Goal: Task Accomplishment & Management: Use online tool/utility

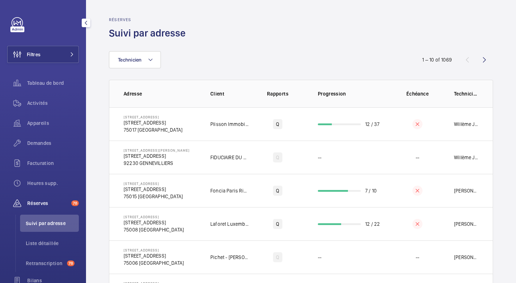
click at [16, 29] on div at bounding box center [17, 29] width 14 height 6
click at [57, 57] on button "Filtres" at bounding box center [43, 54] width 72 height 17
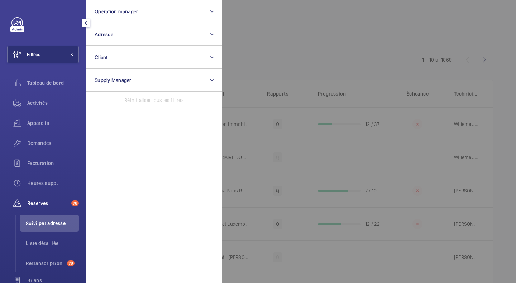
click at [7, 21] on div "Filtres Operation manager Adresse Client Supply Manager Réinitialiser tous les …" at bounding box center [43, 141] width 86 height 283
click at [38, 108] on div "Activités" at bounding box center [43, 103] width 72 height 17
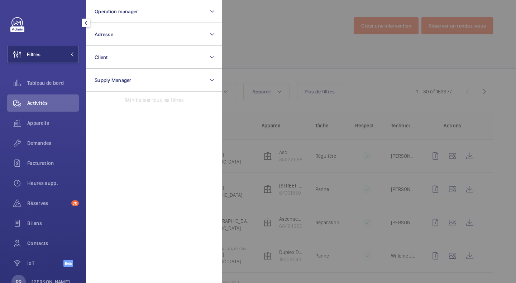
click at [52, 22] on div at bounding box center [44, 22] width 67 height 11
click at [54, 55] on button "Filtres" at bounding box center [43, 54] width 72 height 17
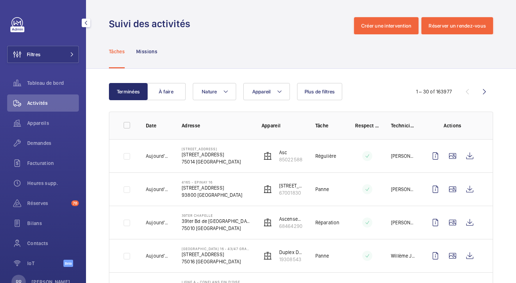
click at [52, 58] on button "Filtres" at bounding box center [43, 54] width 72 height 17
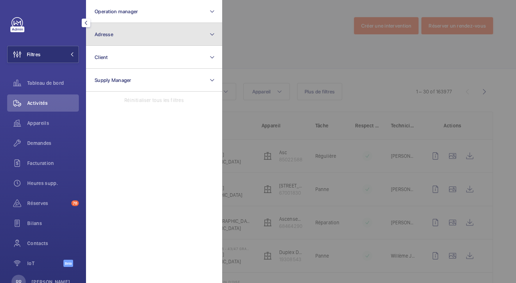
click at [102, 36] on span "Adresse" at bounding box center [104, 35] width 19 height 6
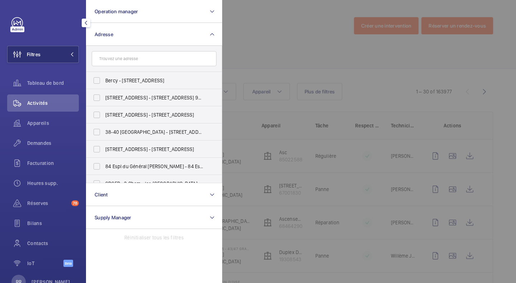
click at [122, 61] on input "text" at bounding box center [154, 58] width 125 height 15
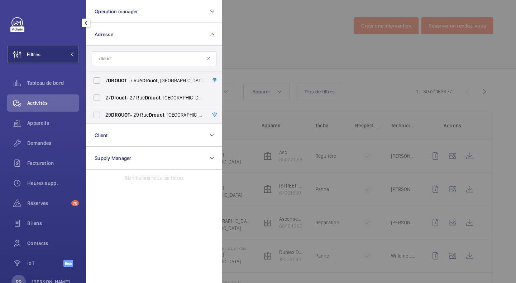
type input "drouot"
click at [96, 81] on label "7 DROUOT - [STREET_ADDRESS]" at bounding box center [148, 80] width 125 height 17
click at [96, 81] on input "7 DROUOT - [STREET_ADDRESS]" at bounding box center [97, 80] width 14 height 14
checkbox input "true"
click at [259, 29] on div at bounding box center [480, 141] width 516 height 283
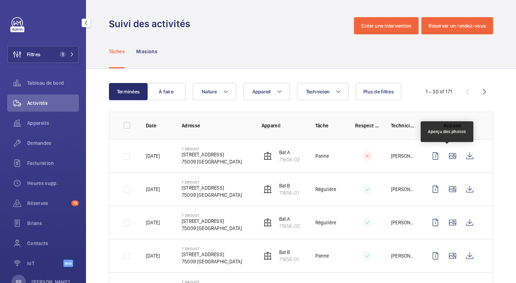
click at [445, 157] on wm-front-icon-button at bounding box center [452, 155] width 17 height 17
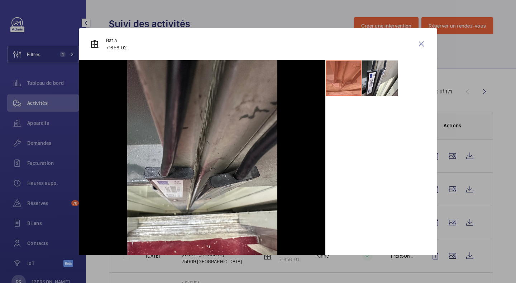
click at [371, 76] on li at bounding box center [380, 79] width 36 height 36
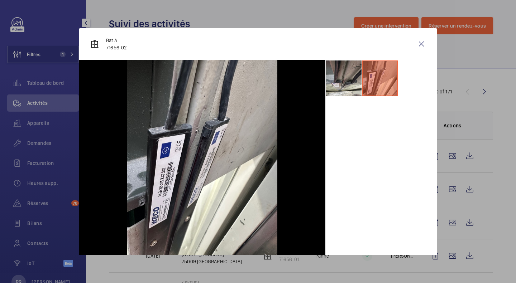
click at [412, 47] on wm-front-icon-button at bounding box center [420, 43] width 17 height 17
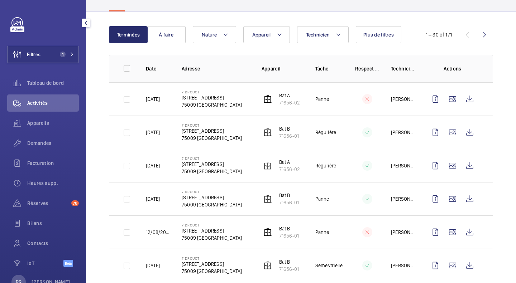
scroll to position [61, 0]
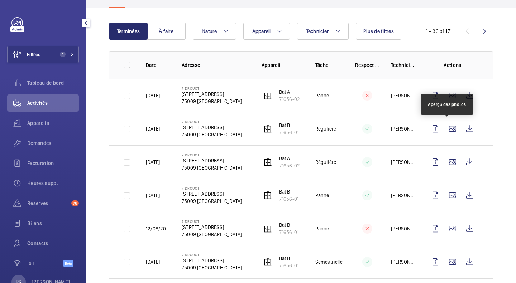
click at [445, 129] on wm-front-icon-button at bounding box center [452, 128] width 17 height 17
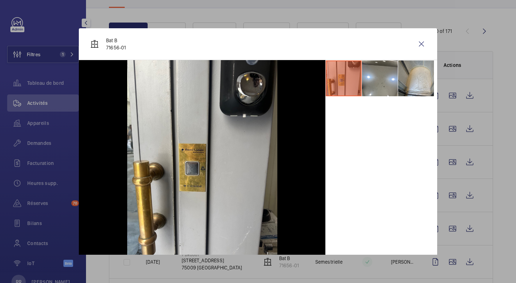
click at [502, 182] on div at bounding box center [258, 141] width 516 height 283
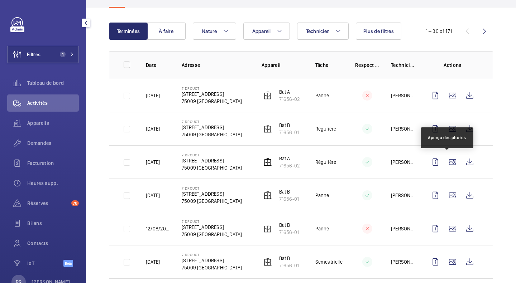
click at [448, 159] on wm-front-icon-button at bounding box center [452, 162] width 17 height 17
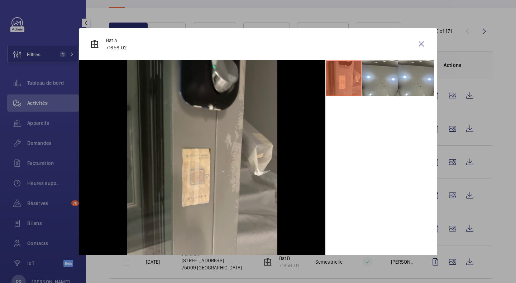
scroll to position [6, 0]
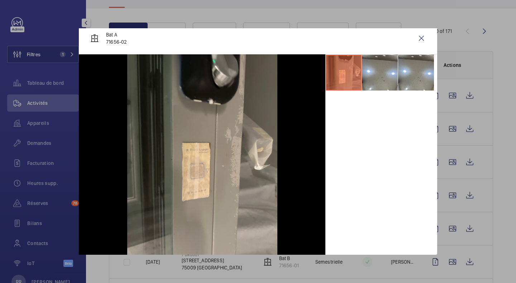
click at [413, 45] on wm-front-icon-button at bounding box center [420, 38] width 17 height 17
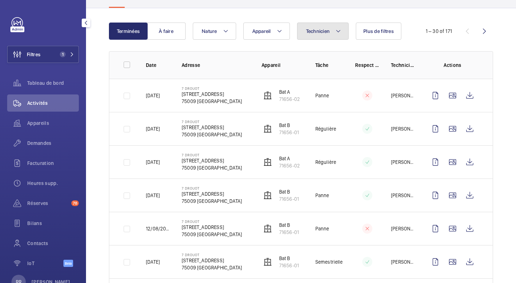
click at [324, 33] on span "Technicien" at bounding box center [318, 31] width 24 height 6
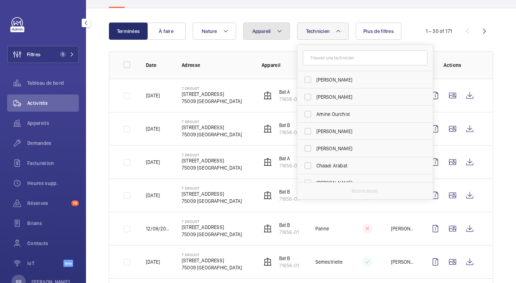
click at [276, 30] on mat-icon at bounding box center [279, 31] width 6 height 9
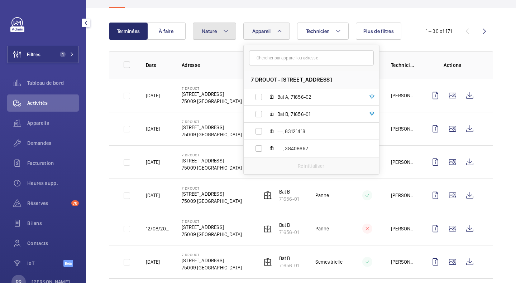
click at [216, 30] on span "Nature" at bounding box center [209, 31] width 15 height 6
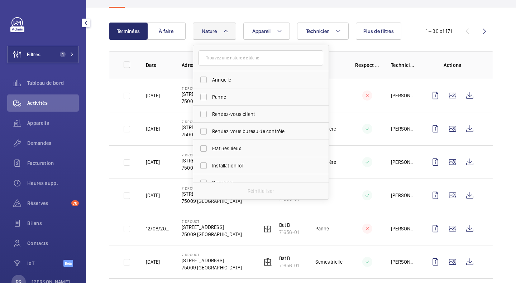
scroll to position [112, 0]
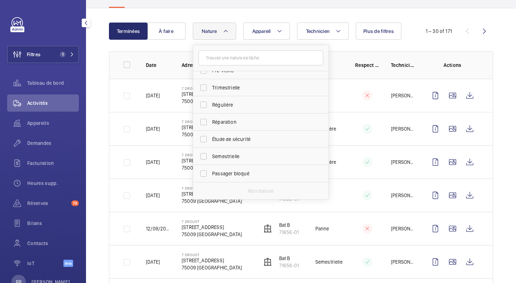
click at [204, 155] on label "Semestrielle" at bounding box center [255, 156] width 125 height 17
click at [204, 155] on input "Semestrielle" at bounding box center [203, 156] width 14 height 14
checkbox input "true"
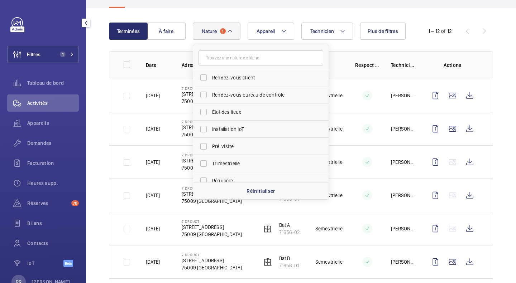
scroll to position [33, 0]
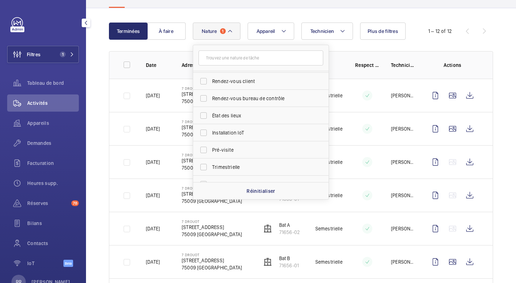
click at [205, 150] on label "Pré-visite" at bounding box center [255, 149] width 125 height 17
click at [205, 150] on input "Pré-visite" at bounding box center [203, 150] width 14 height 14
checkbox input "true"
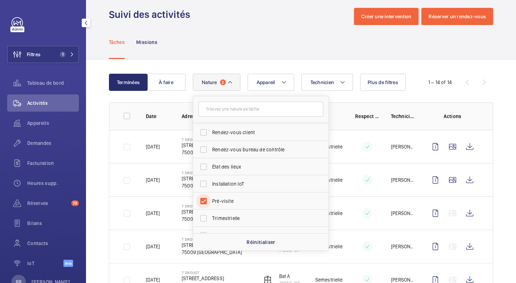
scroll to position [61, 0]
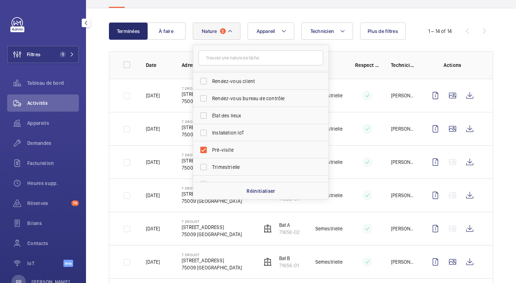
click at [492, 111] on div "Terminées À faire Technicien Appareil Nature 2 Annuelle Panne Rendez-vous clien…" at bounding box center [301, 285] width 430 height 554
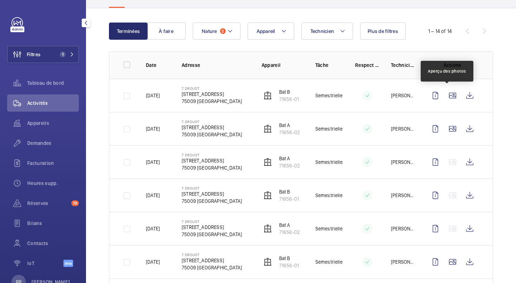
click at [444, 96] on wm-front-icon-button at bounding box center [452, 95] width 17 height 17
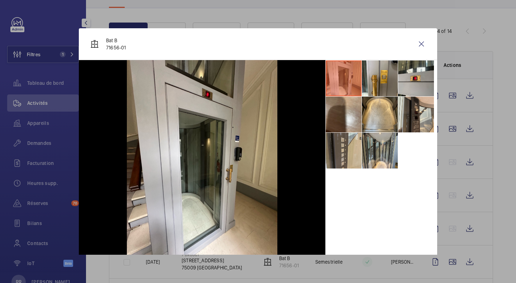
click at [448, 129] on div at bounding box center [258, 141] width 516 height 283
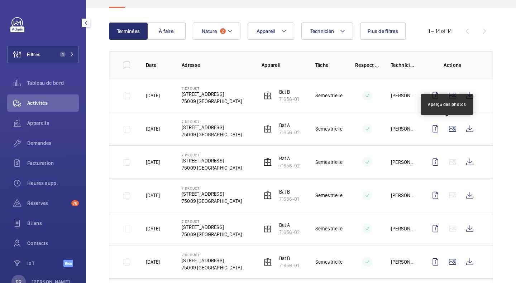
click at [448, 129] on wm-front-icon-button at bounding box center [452, 128] width 17 height 17
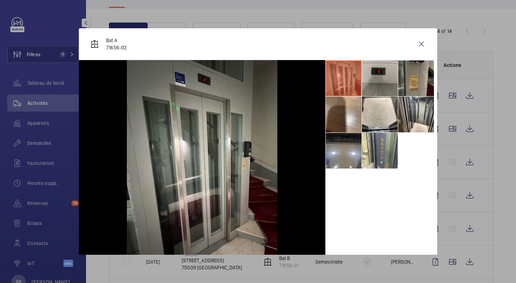
click at [371, 155] on li at bounding box center [380, 151] width 36 height 36
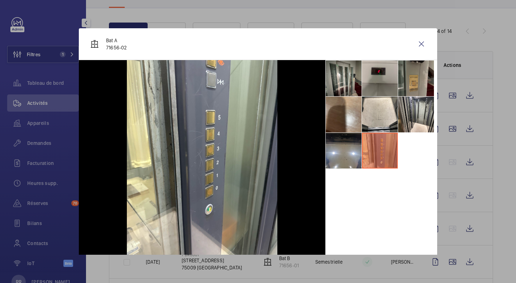
click at [343, 76] on li at bounding box center [343, 79] width 36 height 36
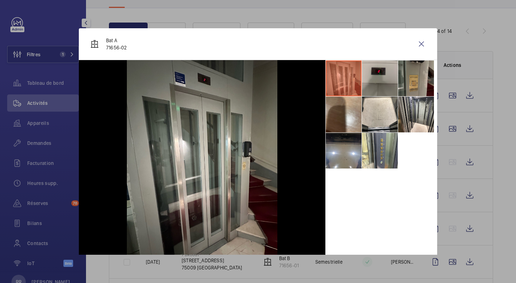
click at [412, 118] on li at bounding box center [416, 115] width 36 height 36
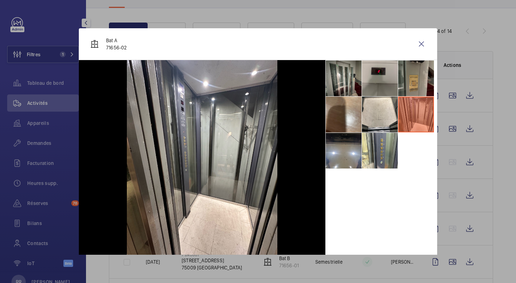
click at [496, 164] on div at bounding box center [258, 141] width 516 height 283
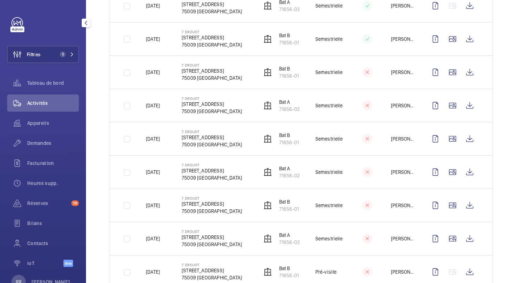
scroll to position [340, 0]
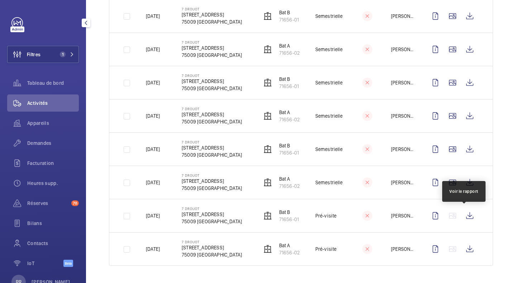
click at [463, 217] on wm-front-icon-button at bounding box center [469, 215] width 17 height 17
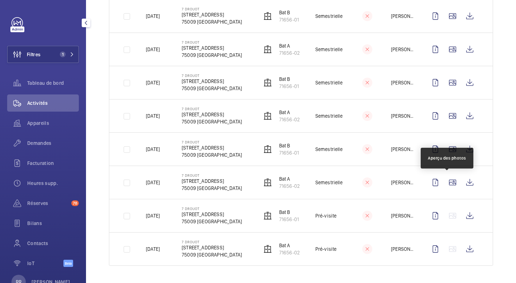
click at [454, 185] on wm-front-icon-button at bounding box center [452, 182] width 17 height 17
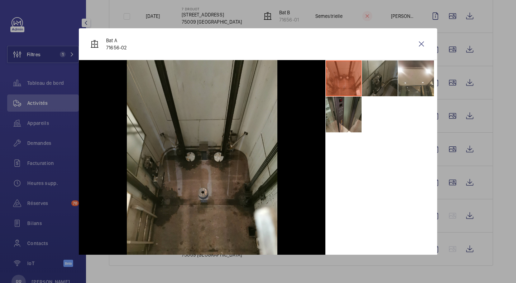
click at [448, 149] on div at bounding box center [258, 141] width 516 height 283
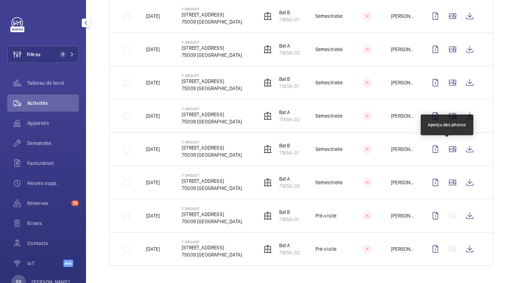
click at [448, 149] on wm-front-icon-button at bounding box center [452, 149] width 17 height 17
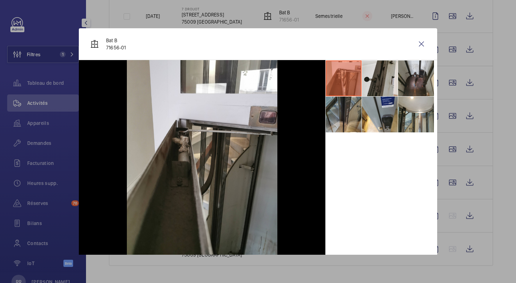
click at [450, 115] on div at bounding box center [258, 141] width 516 height 283
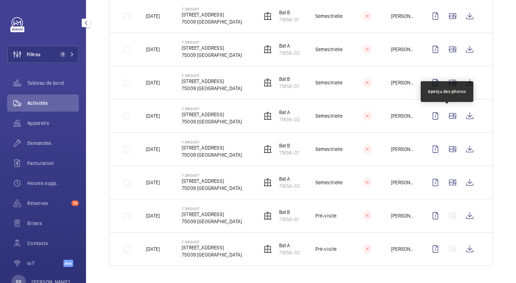
click at [446, 115] on wm-front-icon-button at bounding box center [452, 115] width 17 height 17
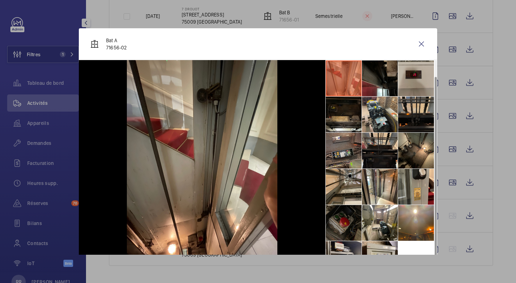
scroll to position [17, 0]
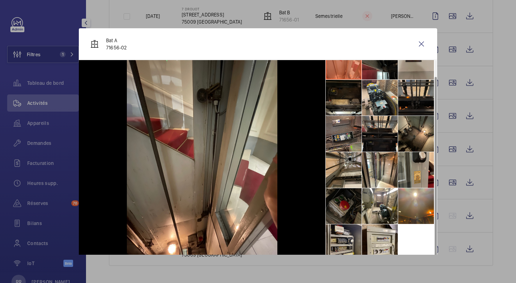
click at [377, 203] on li at bounding box center [380, 206] width 36 height 36
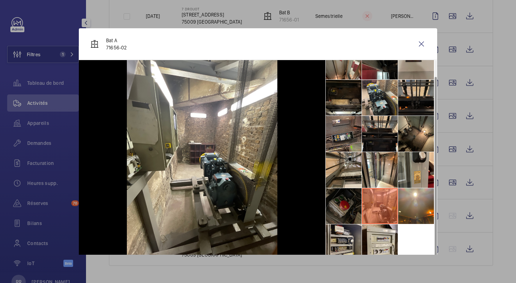
click at [377, 107] on li at bounding box center [380, 98] width 36 height 36
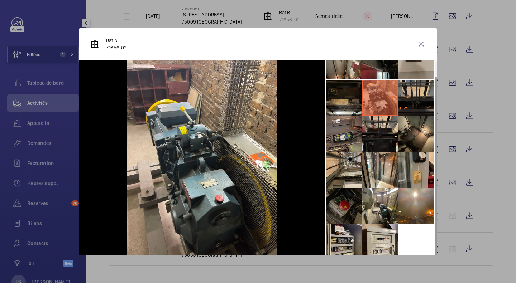
click at [447, 119] on div at bounding box center [258, 141] width 516 height 283
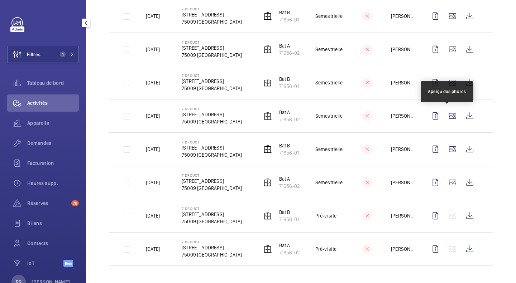
click at [447, 119] on wm-front-icon-button at bounding box center [452, 115] width 17 height 17
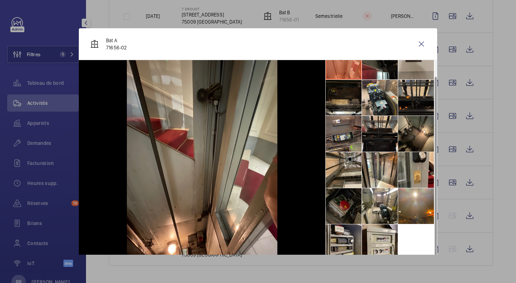
click at [367, 215] on li at bounding box center [380, 206] width 36 height 36
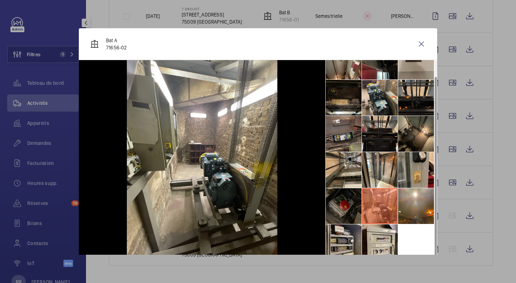
click at [377, 93] on li at bounding box center [380, 98] width 36 height 36
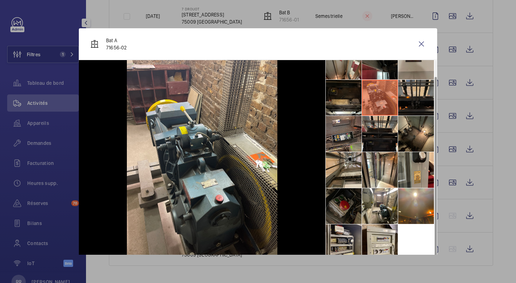
click at [416, 48] on wm-front-icon-button at bounding box center [420, 43] width 17 height 17
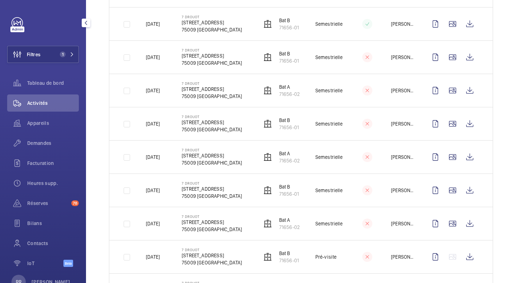
scroll to position [298, 0]
click at [446, 157] on wm-front-icon-button at bounding box center [452, 157] width 17 height 17
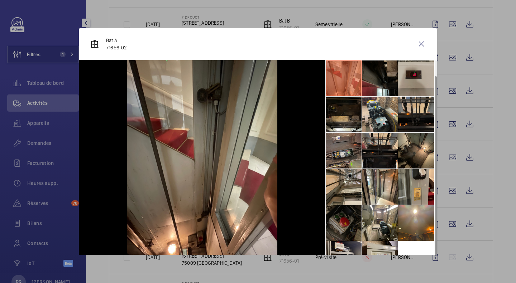
scroll to position [17, 0]
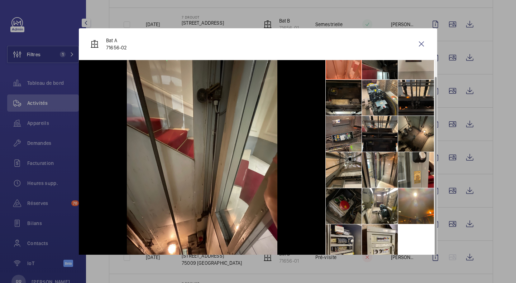
click at [415, 44] on wm-front-icon-button at bounding box center [420, 43] width 17 height 17
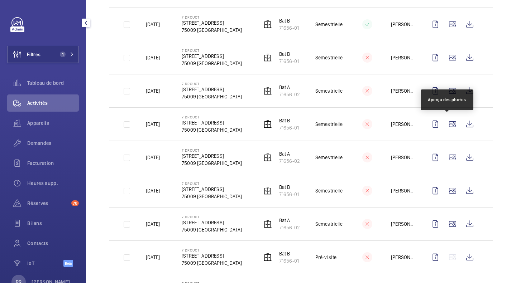
click at [453, 126] on wm-front-icon-button at bounding box center [452, 124] width 17 height 17
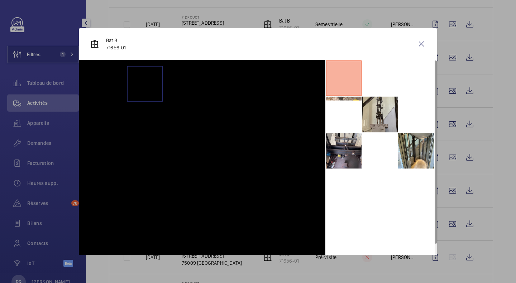
click at [344, 120] on li at bounding box center [343, 115] width 36 height 36
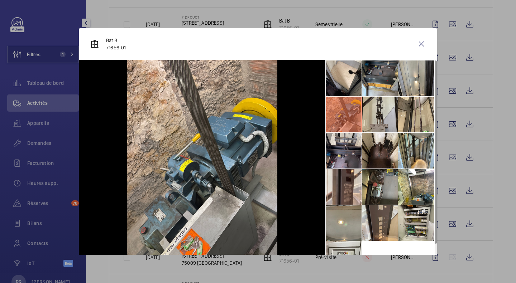
click at [413, 48] on wm-front-icon-button at bounding box center [420, 43] width 17 height 17
